Goal: Obtain resource: Obtain resource

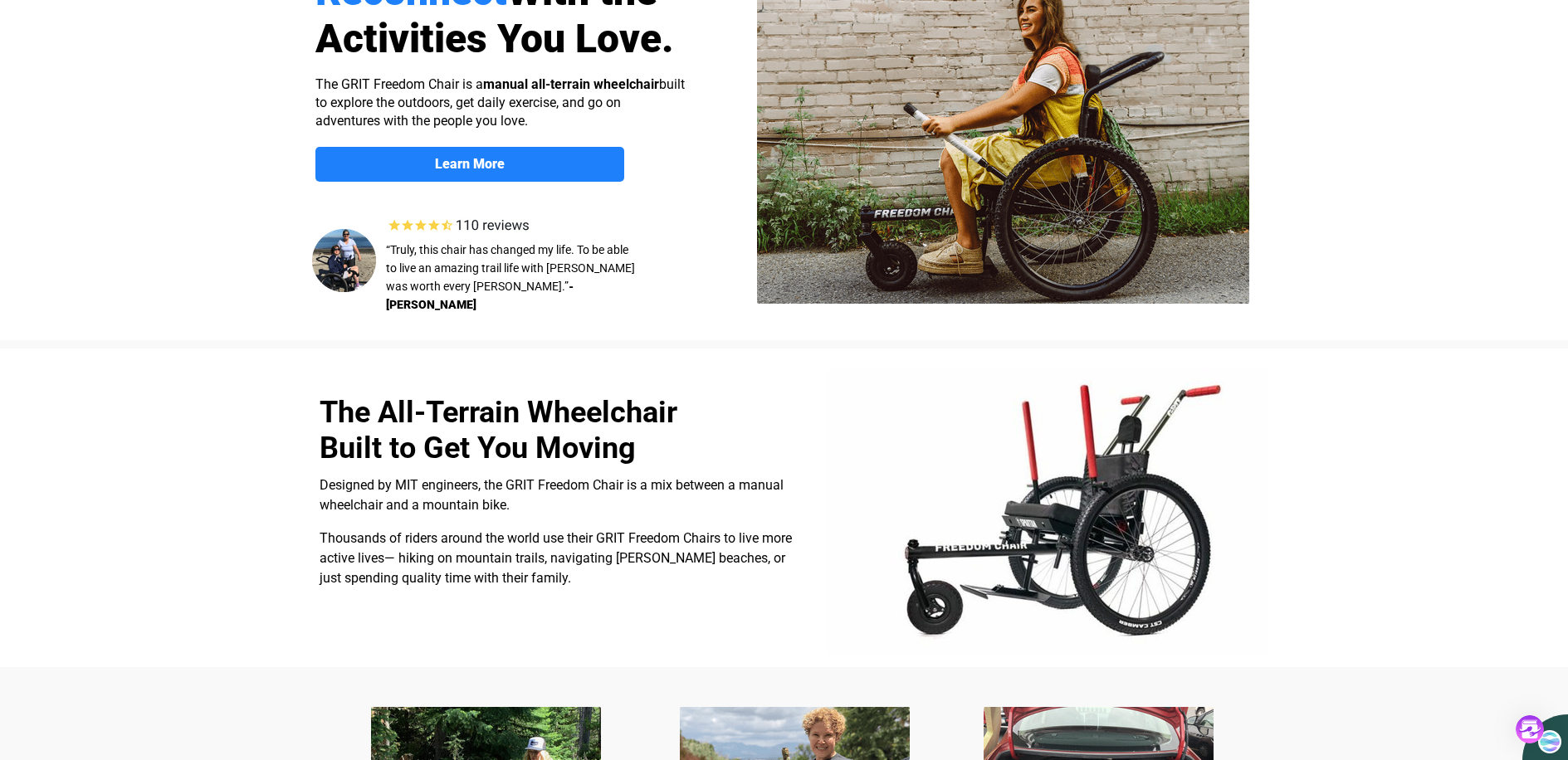
select select "US"
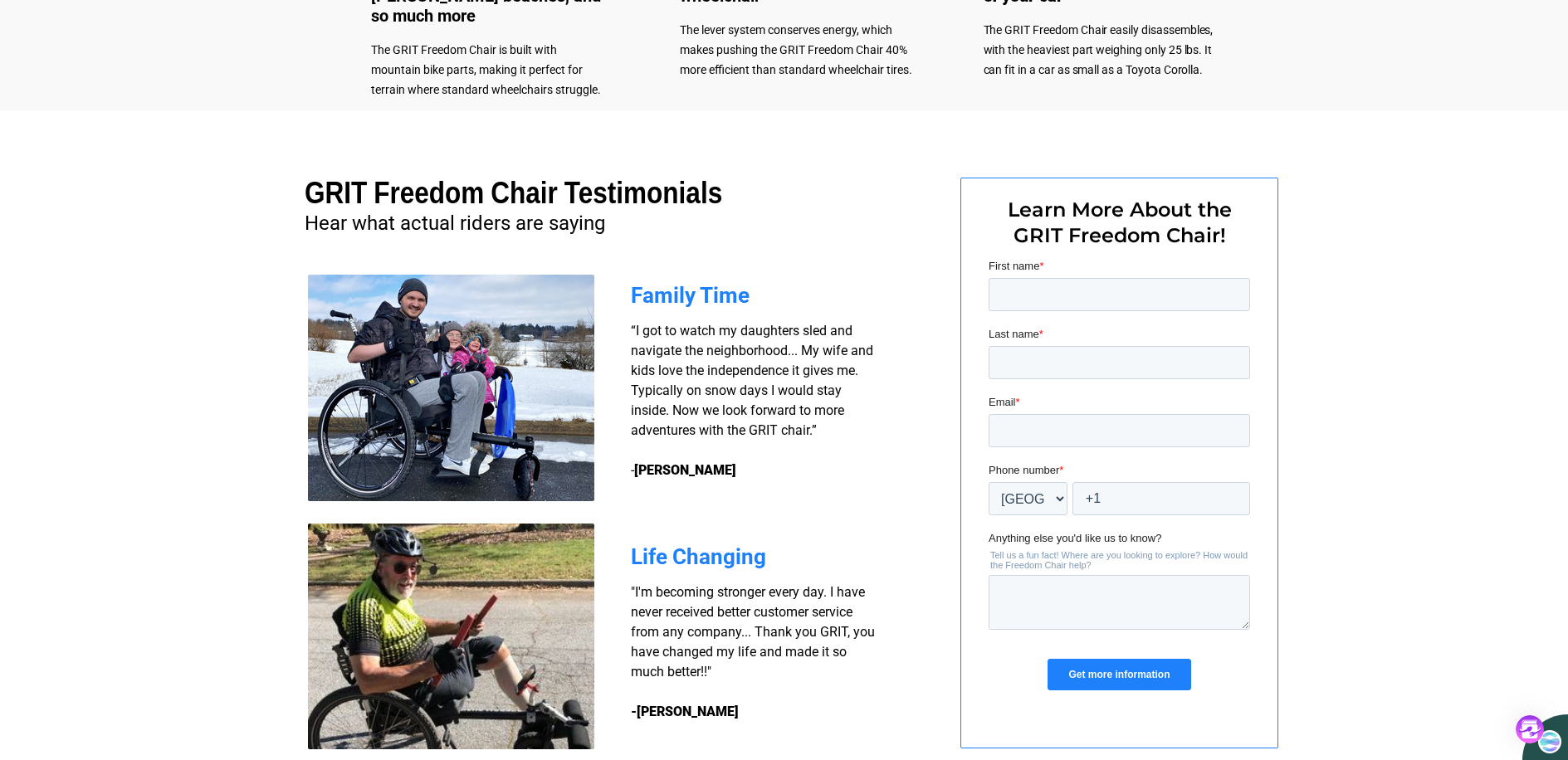
scroll to position [1088, 0]
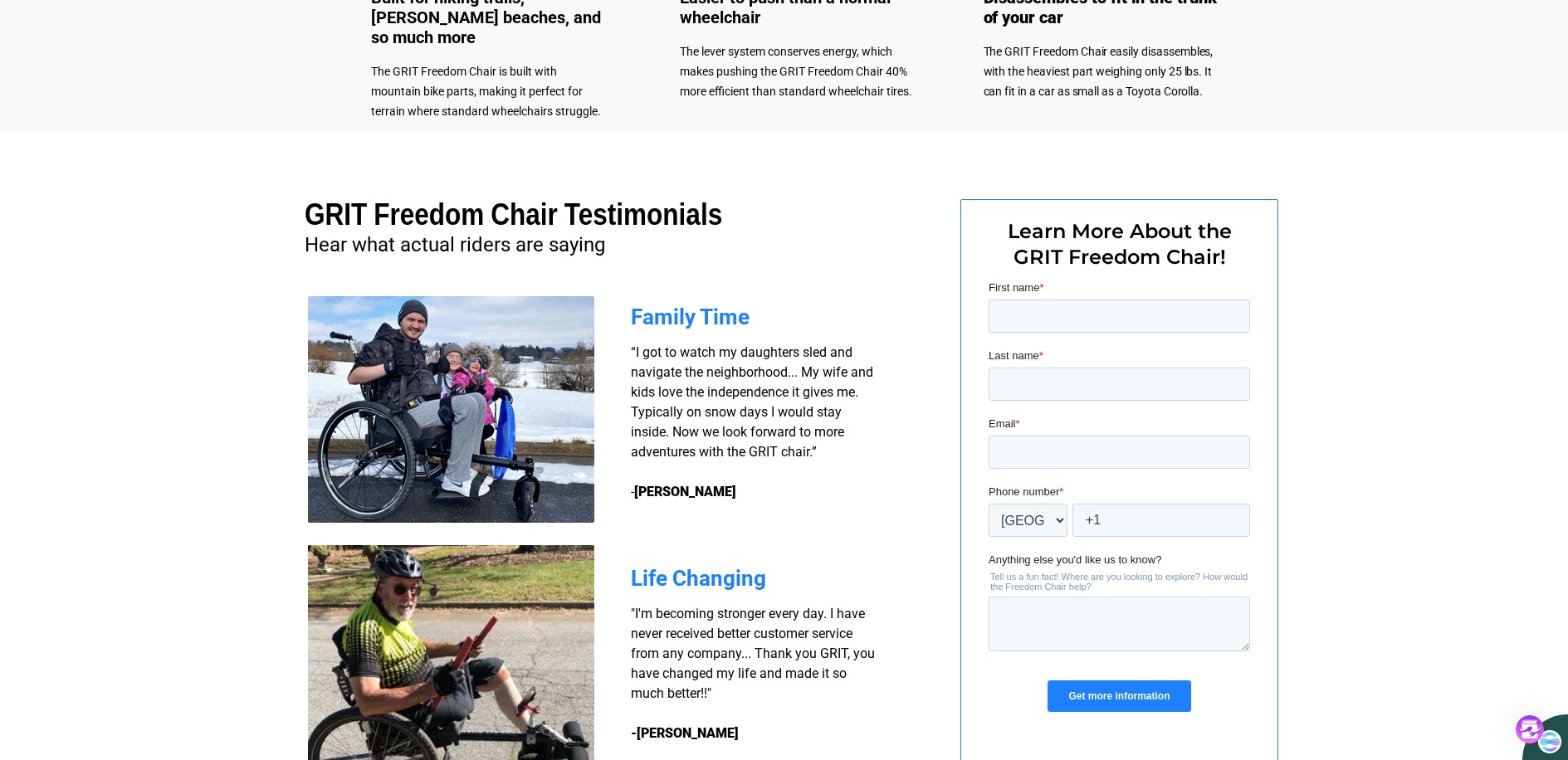
click at [1118, 697] on input "Get more information" at bounding box center [1118, 696] width 143 height 32
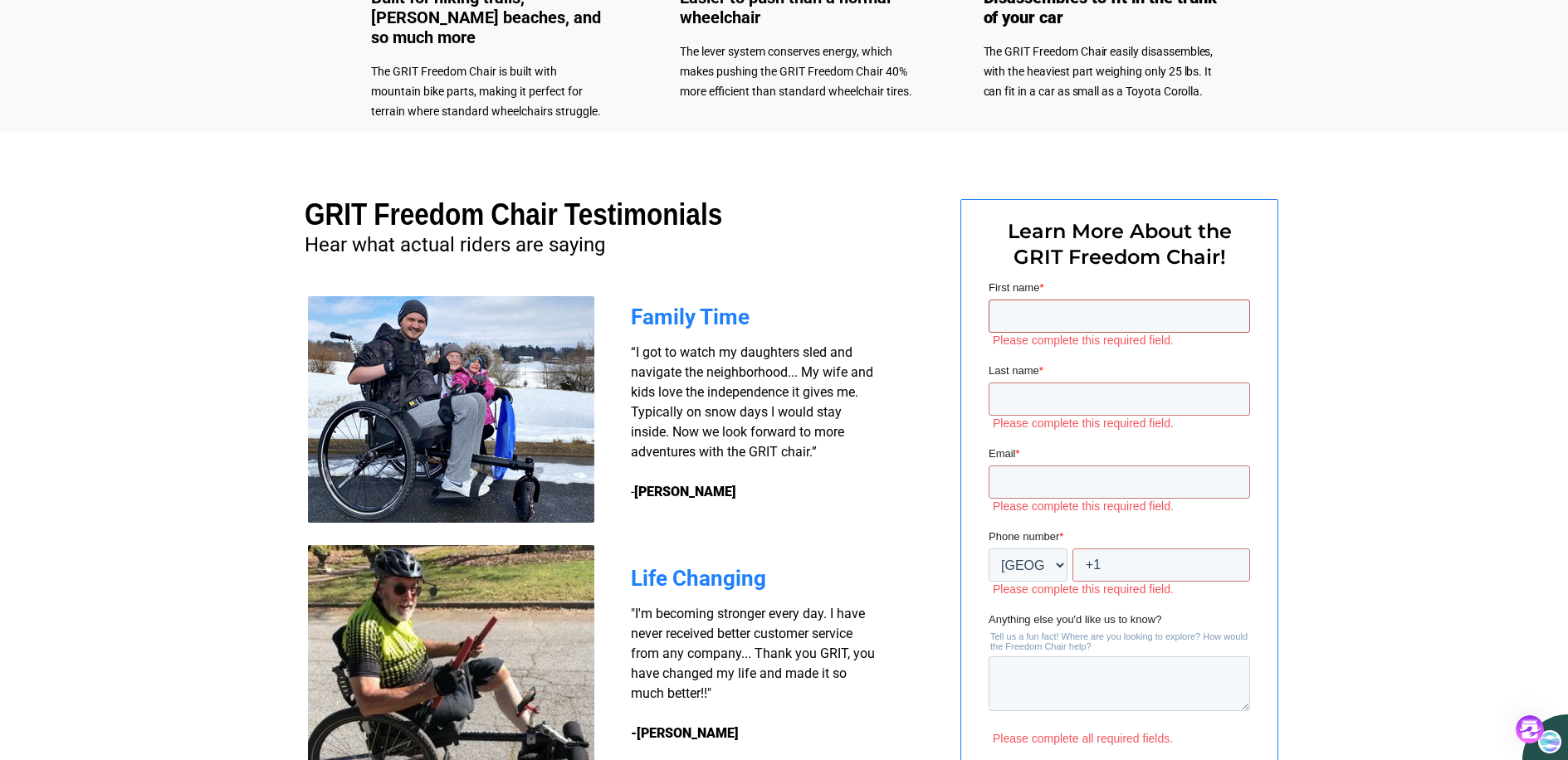
click at [1056, 313] on input "First name *" at bounding box center [1118, 316] width 262 height 33
type input "[PERSON_NAME]"
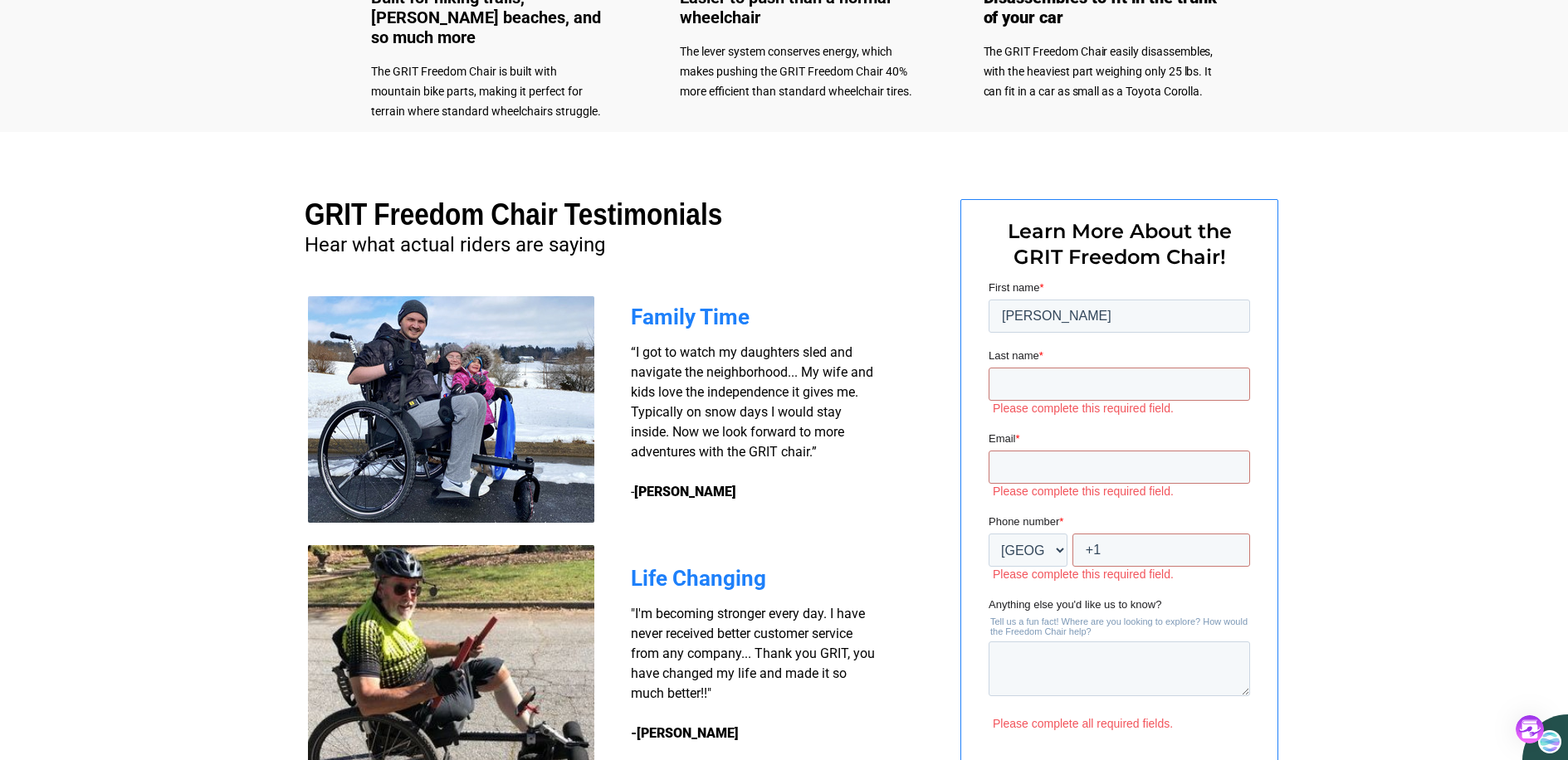
click at [1012, 356] on span "Last name" at bounding box center [1013, 356] width 51 height 13
click at [1012, 367] on input "Last name *" at bounding box center [1118, 384] width 262 height 33
click at [1022, 381] on input "Last name *" at bounding box center [1118, 384] width 262 height 33
type input "[PERSON_NAME]"
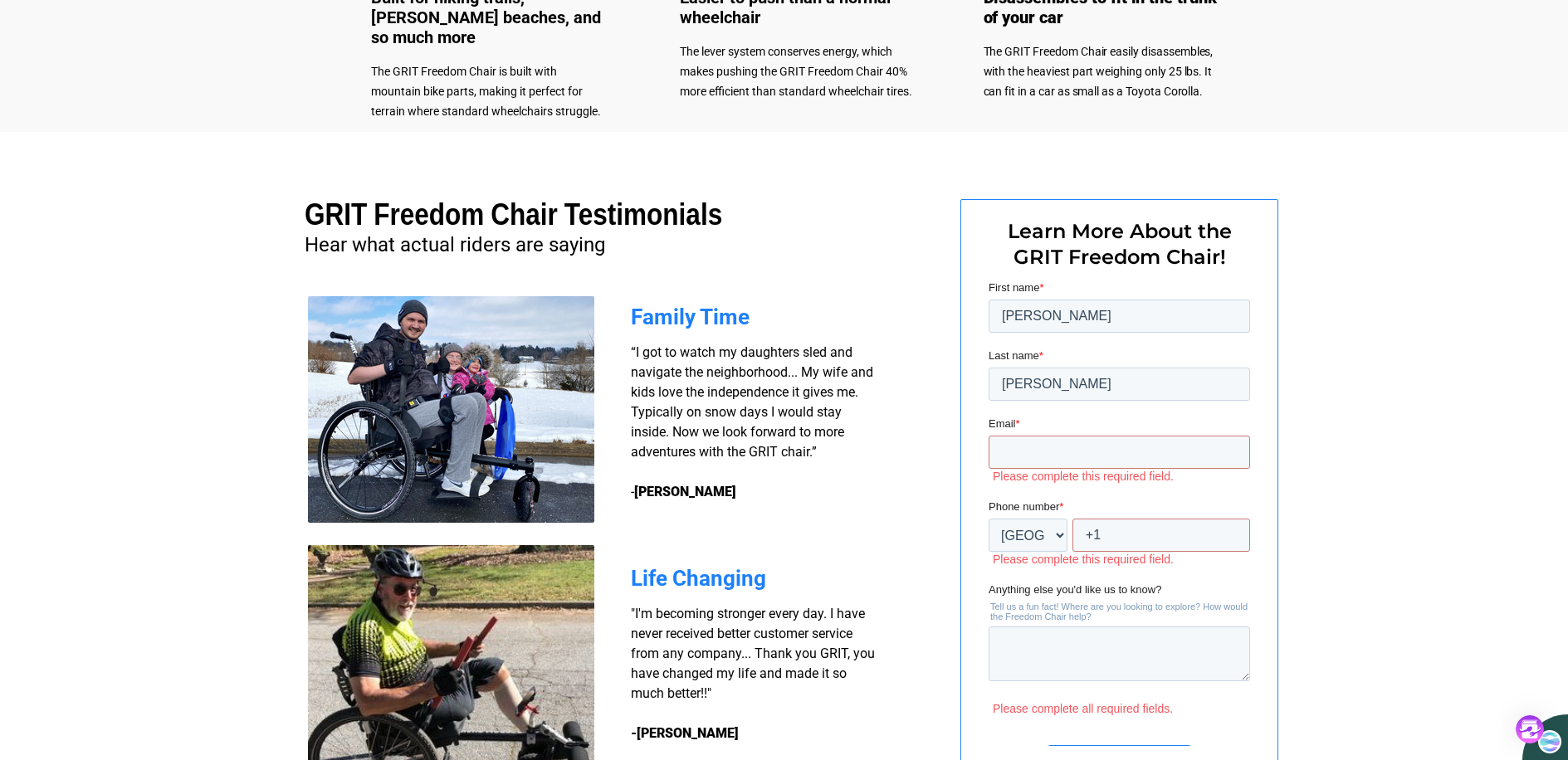
click at [1089, 478] on label "Please complete this required field." at bounding box center [1121, 476] width 257 height 15
click at [1329, 536] on div at bounding box center [784, 477] width 1568 height 689
